Goal: Find specific page/section: Find specific page/section

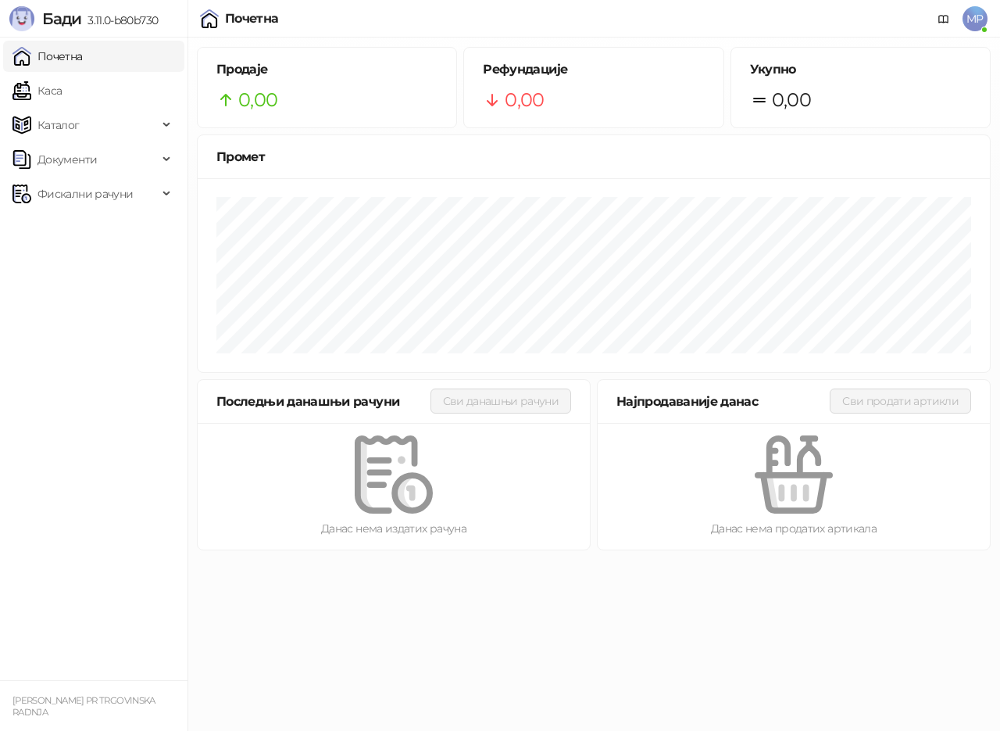
click at [41, 53] on link "Почетна" at bounding box center [48, 56] width 70 height 31
click at [47, 91] on link "Каса" at bounding box center [37, 90] width 49 height 31
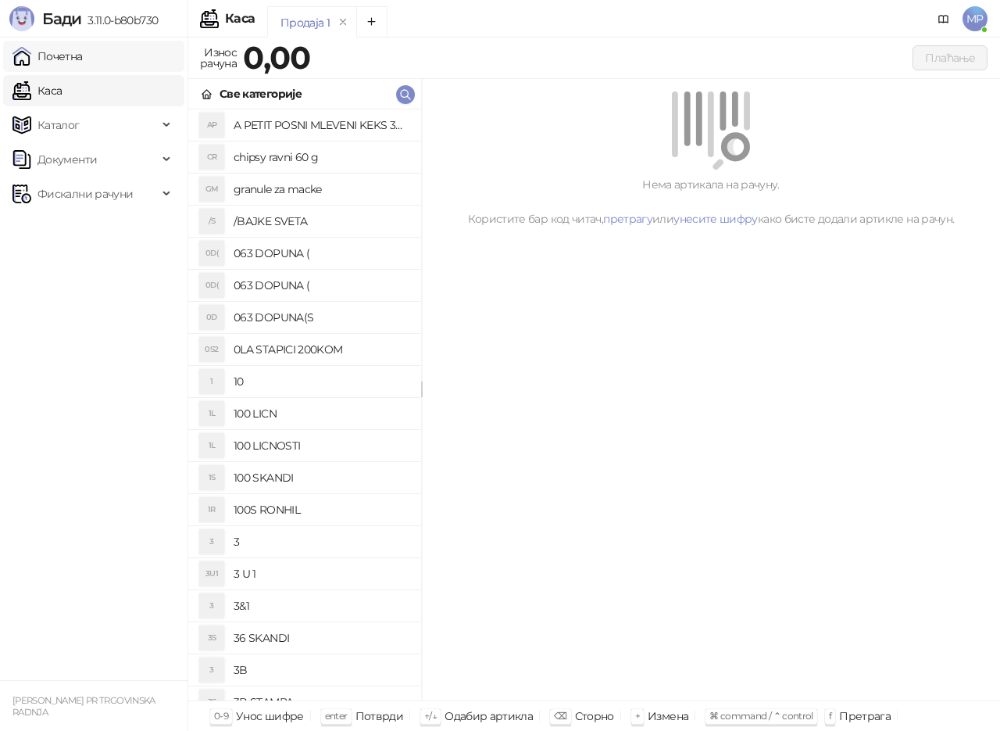
click at [83, 59] on link "Почетна" at bounding box center [48, 56] width 70 height 31
